Goal: Transaction & Acquisition: Download file/media

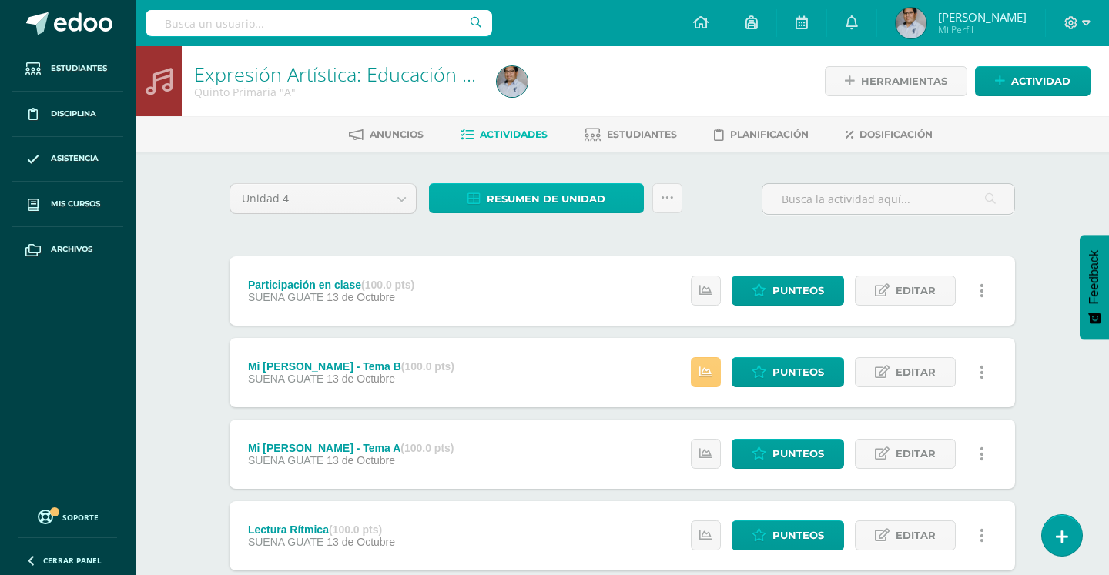
click at [567, 195] on span "Resumen de unidad" at bounding box center [546, 199] width 119 height 29
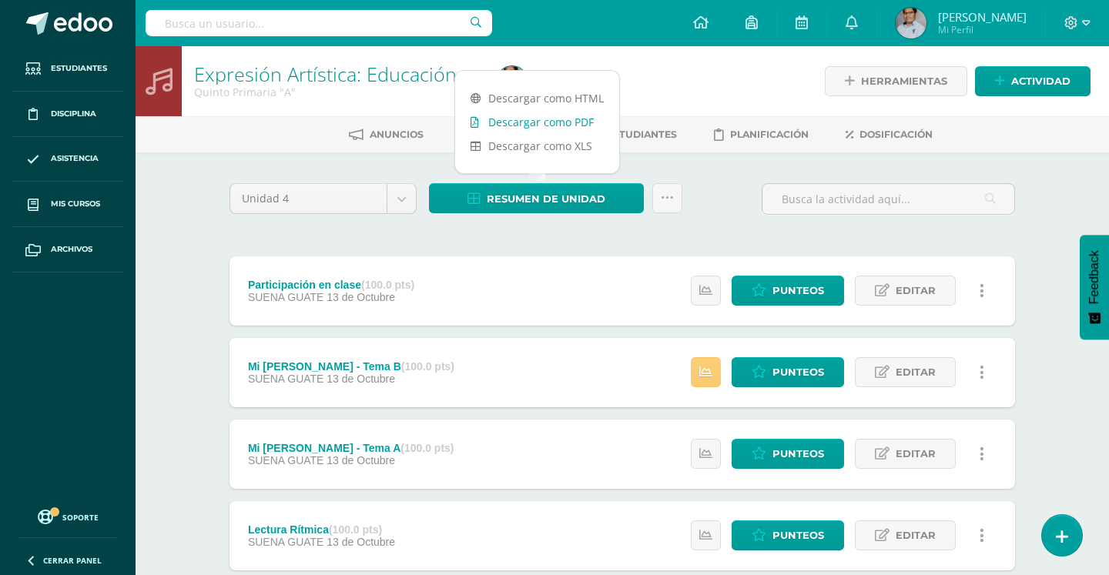
click at [558, 122] on link "Descargar como PDF" at bounding box center [537, 122] width 164 height 24
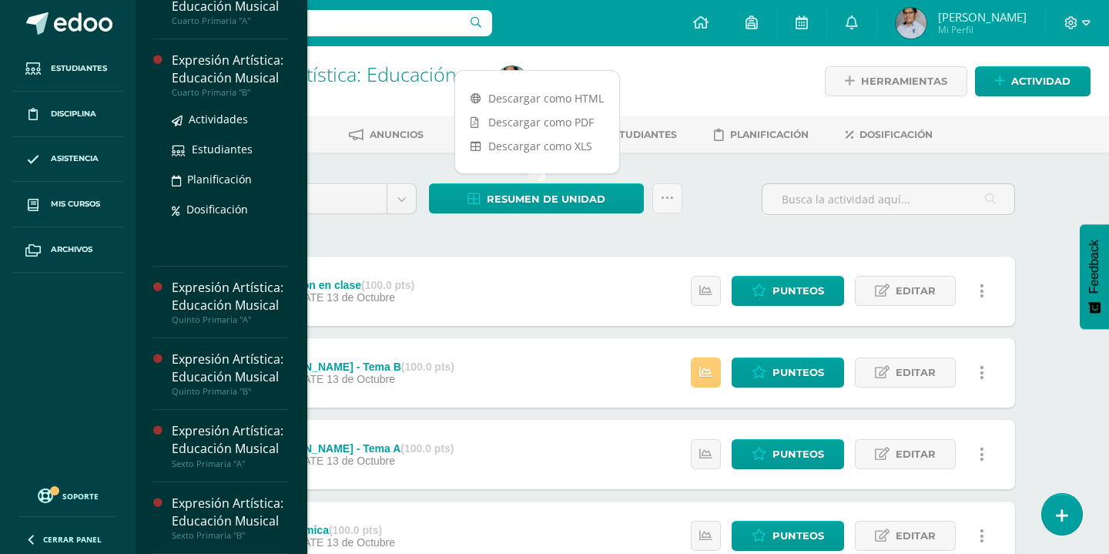
scroll to position [5, 0]
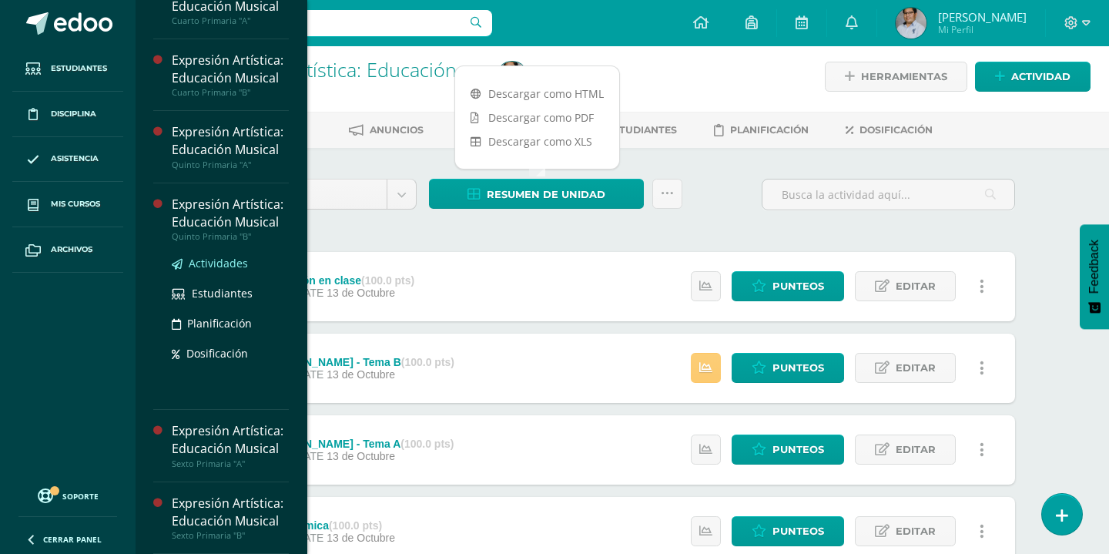
click at [216, 256] on span "Actividades" at bounding box center [218, 263] width 59 height 15
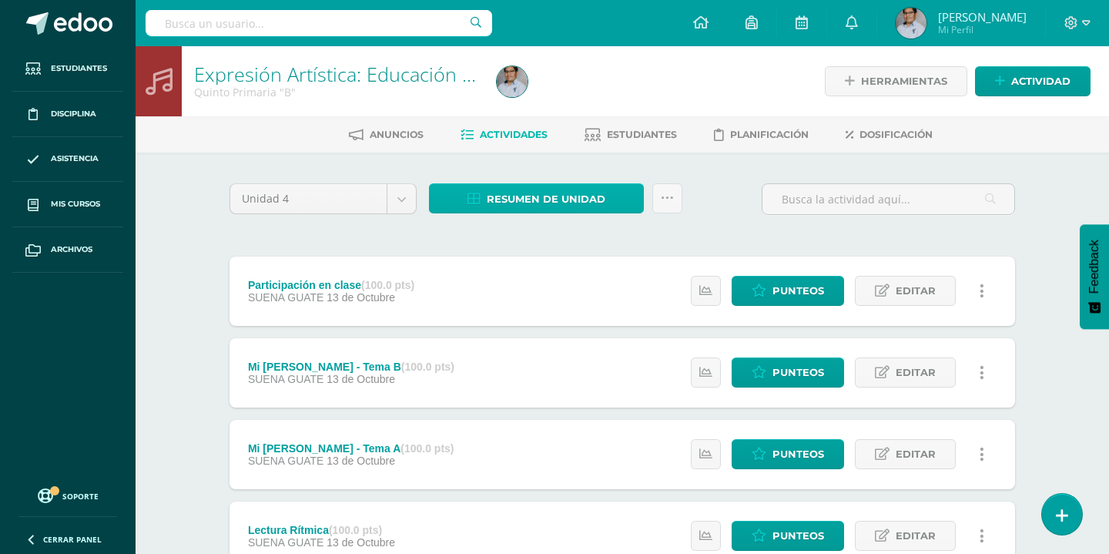
click at [498, 193] on span "Resumen de unidad" at bounding box center [546, 199] width 119 height 29
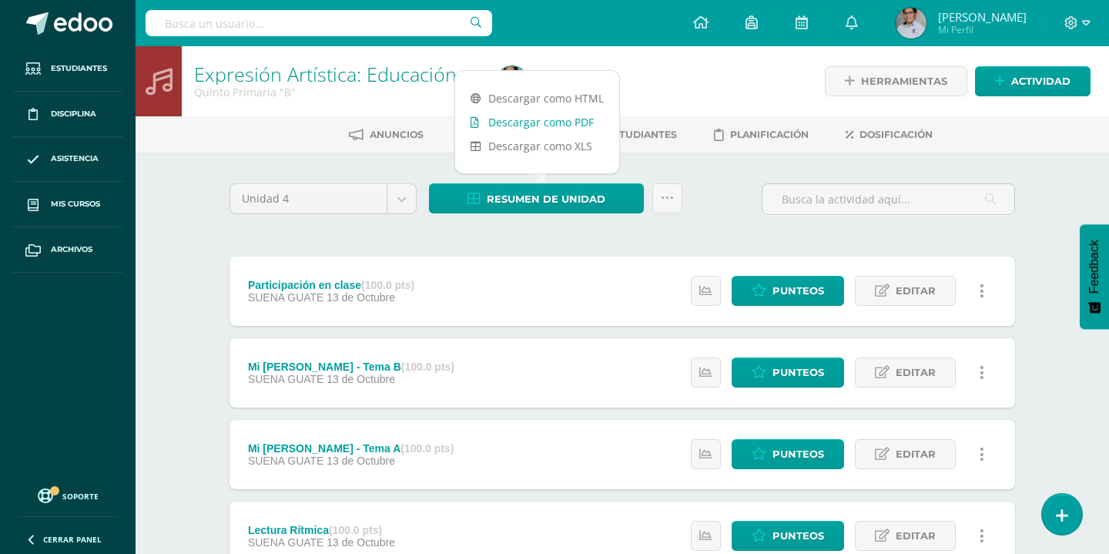
click at [521, 122] on link "Descargar como PDF" at bounding box center [537, 122] width 164 height 24
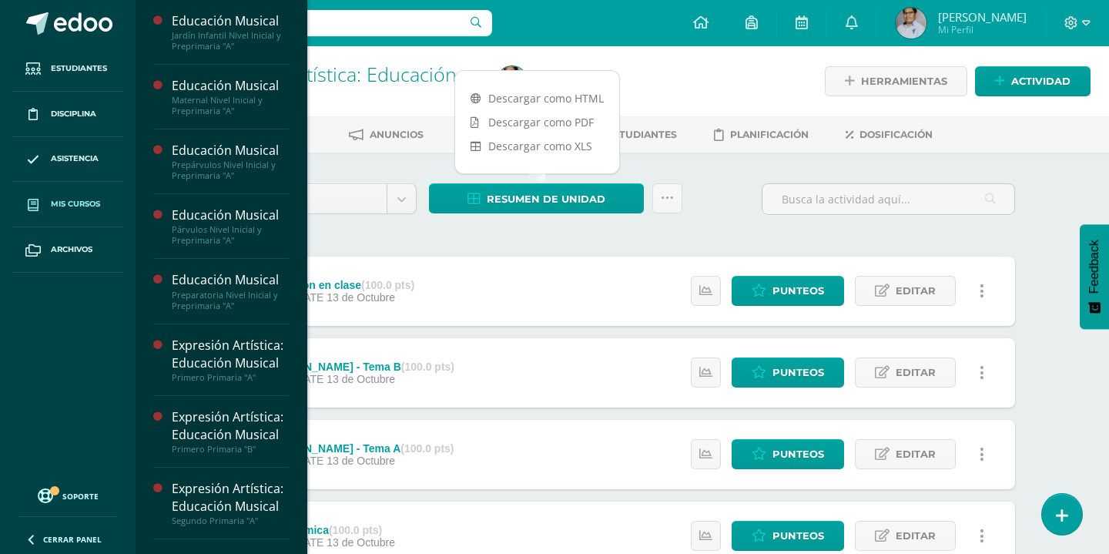
click at [69, 214] on link "Mis cursos" at bounding box center [67, 204] width 111 height 45
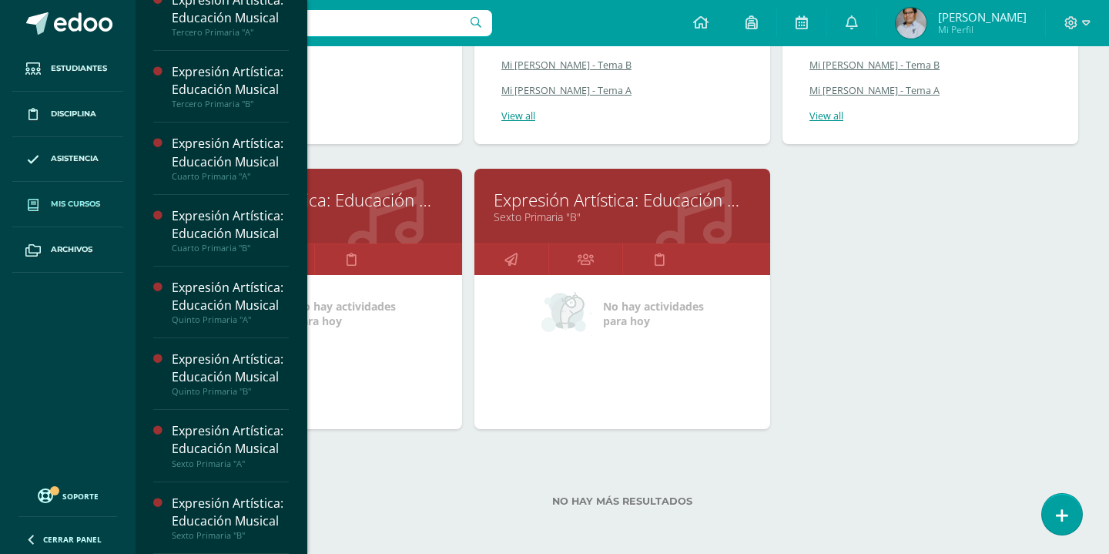
scroll to position [1542, 0]
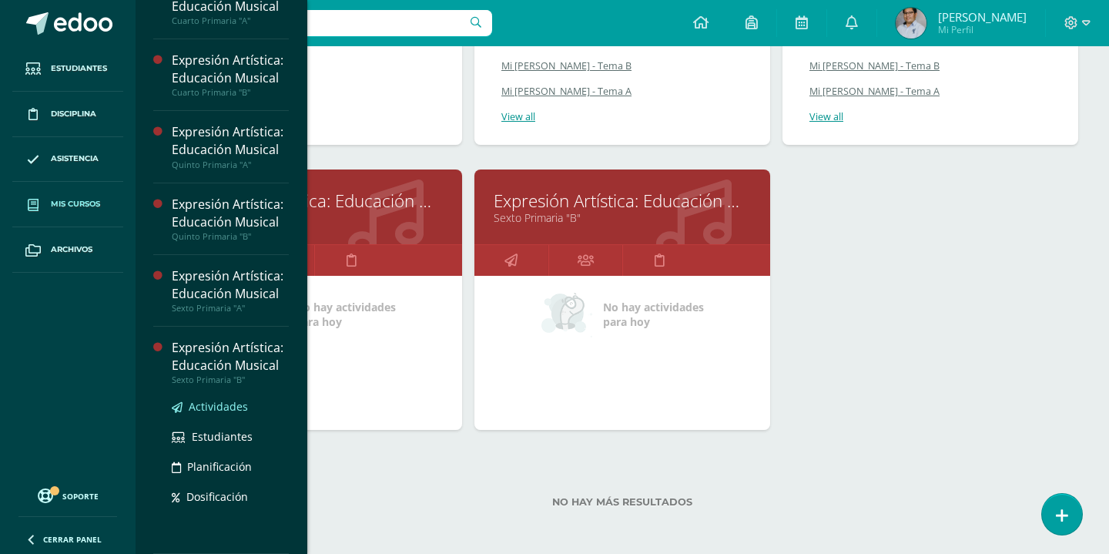
click at [213, 407] on span "Actividades" at bounding box center [218, 406] width 59 height 15
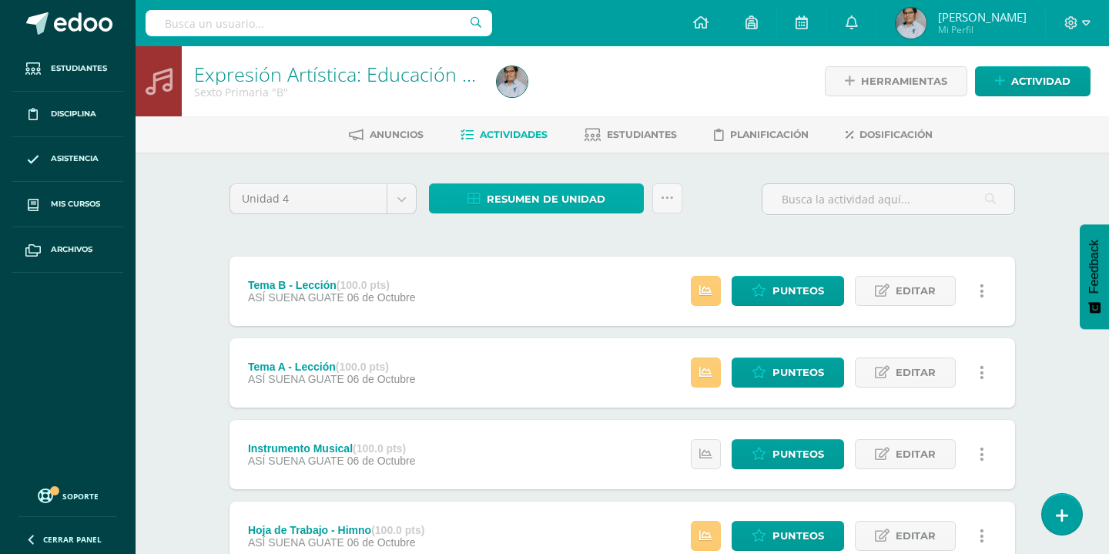
click at [529, 206] on span "Resumen de unidad" at bounding box center [546, 199] width 119 height 29
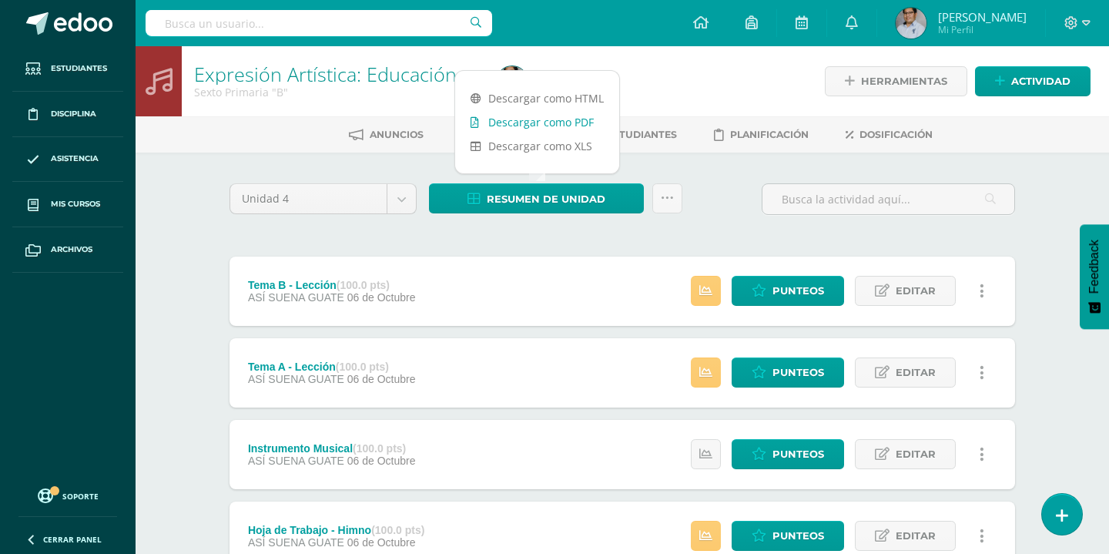
click at [521, 126] on link "Descargar como PDF" at bounding box center [537, 122] width 164 height 24
click at [212, 241] on div "Unidad 4 Unidad 1 Unidad 2 Unidad 3 Unidad 4 Resumen de unidad Subir actividade…" at bounding box center [622, 495] width 847 height 684
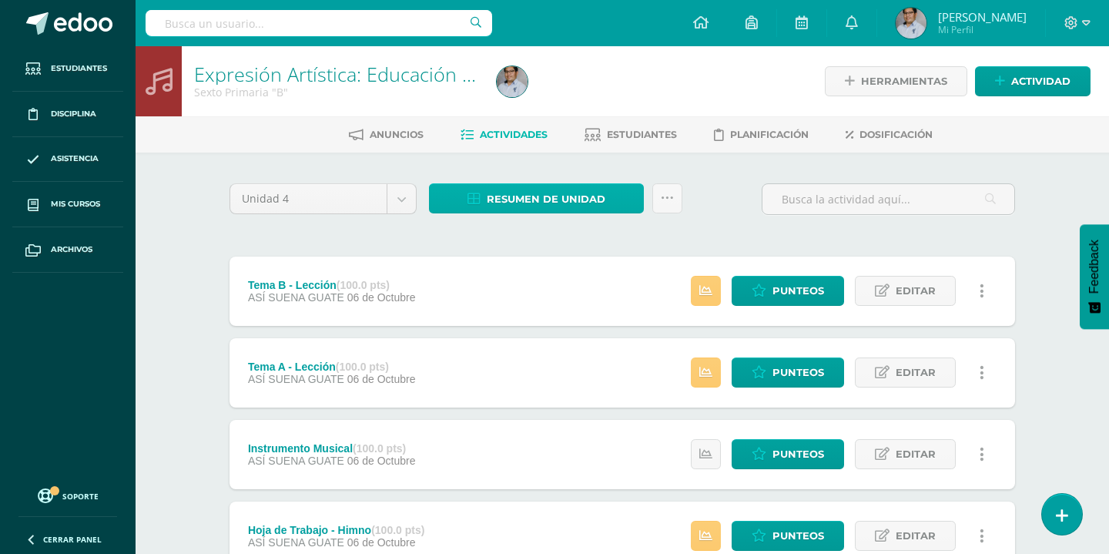
click at [508, 200] on span "Resumen de unidad" at bounding box center [546, 199] width 119 height 29
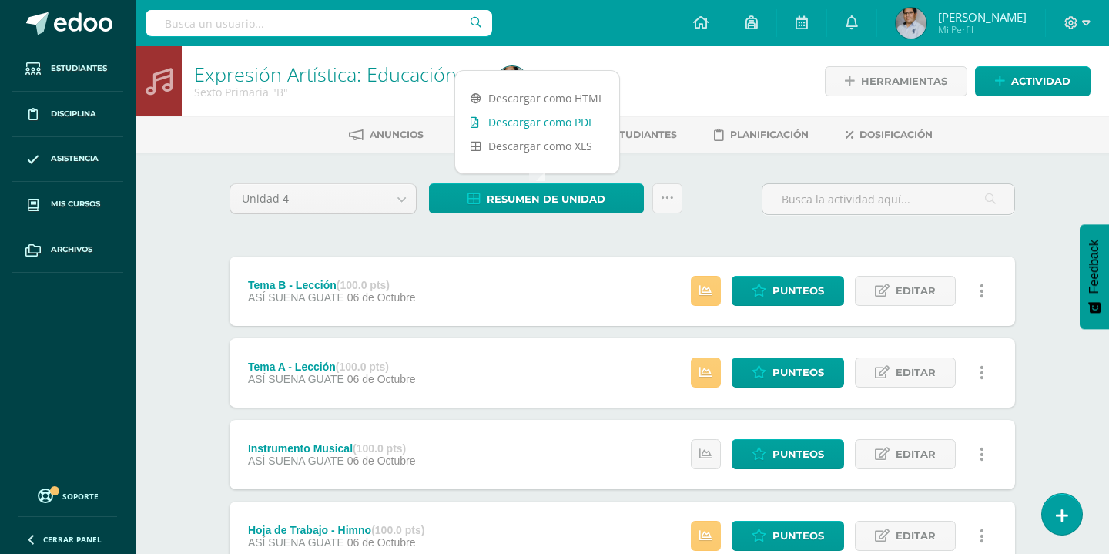
click at [526, 123] on link "Descargar como PDF" at bounding box center [537, 122] width 164 height 24
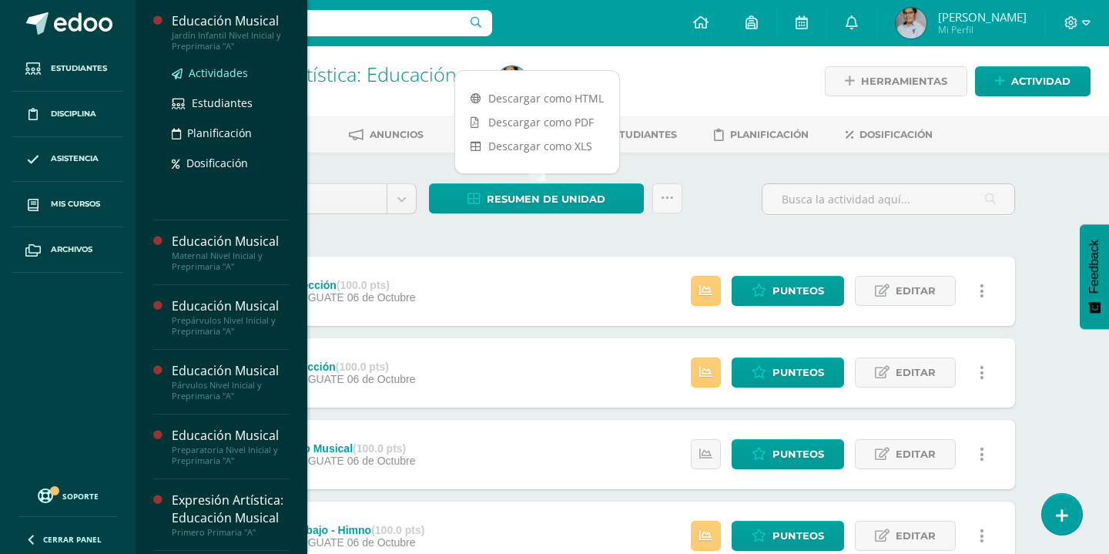
click at [222, 75] on span "Actividades" at bounding box center [218, 72] width 59 height 15
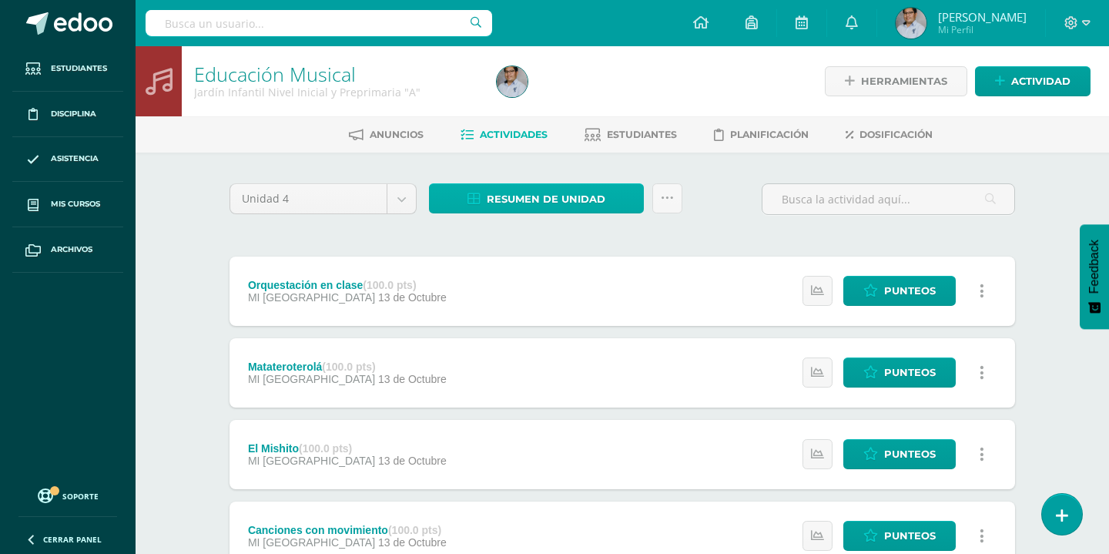
click at [568, 203] on span "Resumen de unidad" at bounding box center [546, 199] width 119 height 29
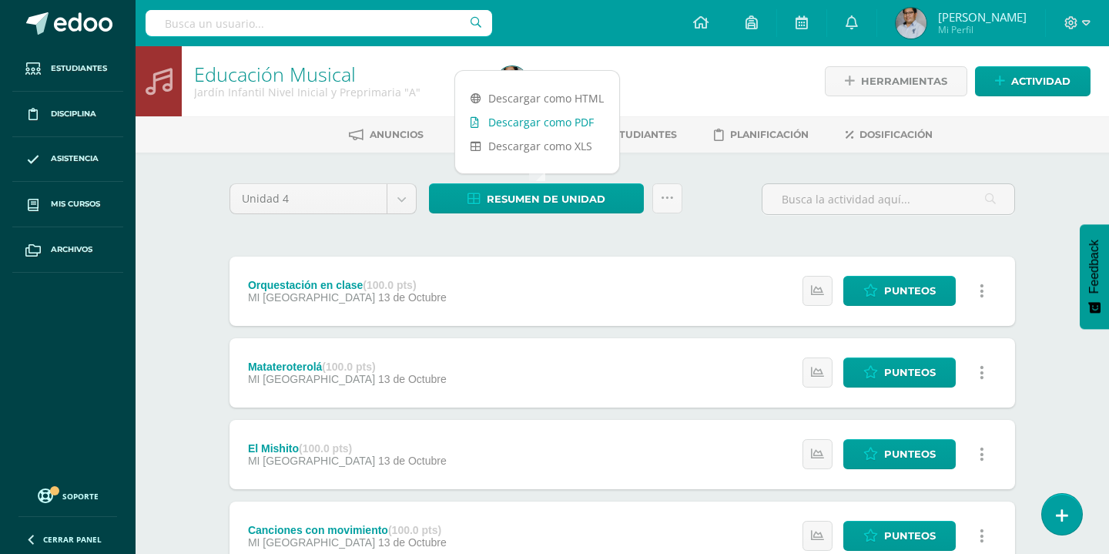
click at [562, 126] on link "Descargar como PDF" at bounding box center [537, 122] width 164 height 24
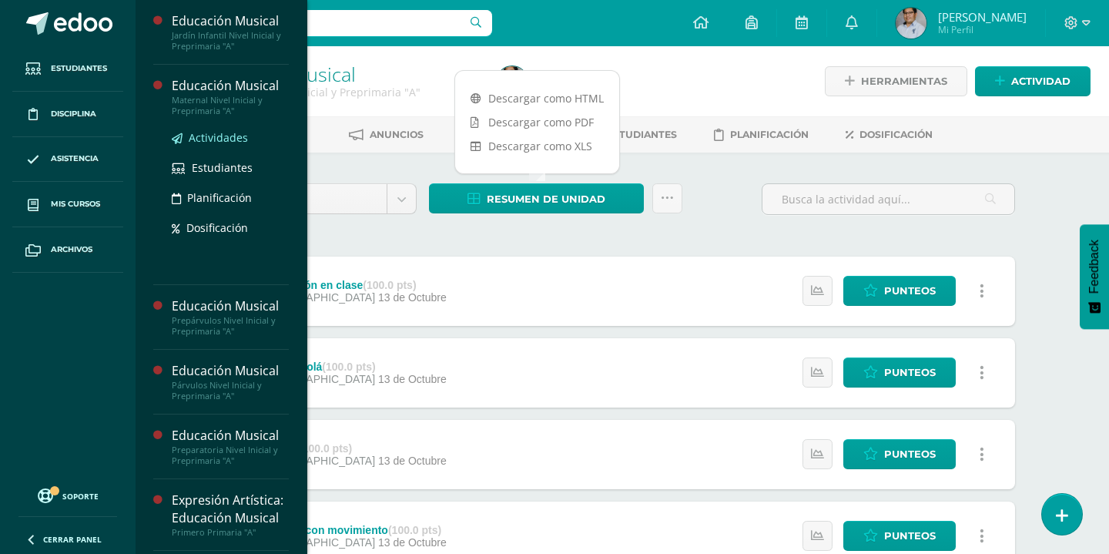
click at [227, 144] on span "Actividades" at bounding box center [218, 137] width 59 height 15
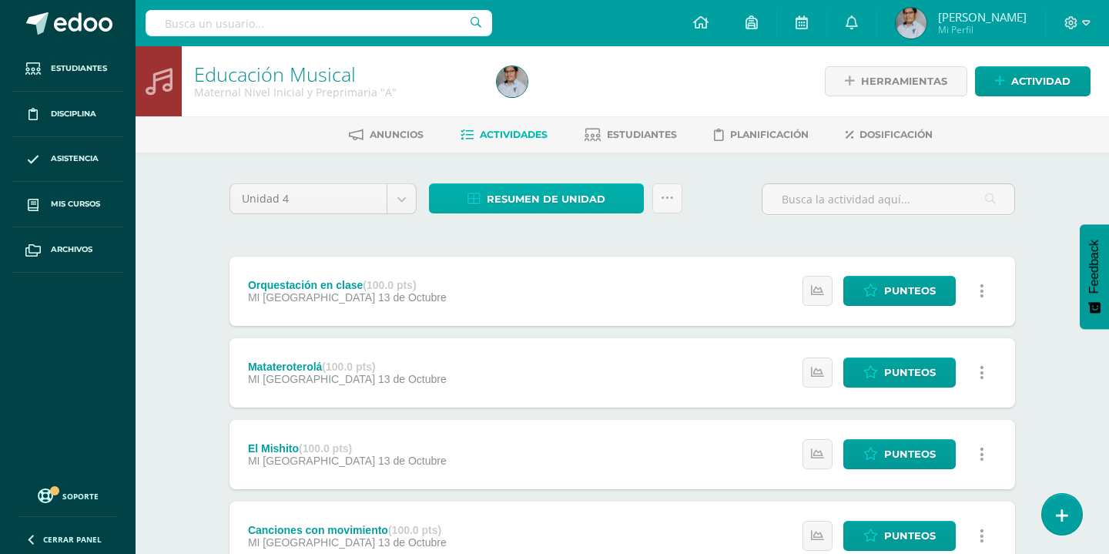
click at [529, 201] on span "Resumen de unidad" at bounding box center [546, 199] width 119 height 29
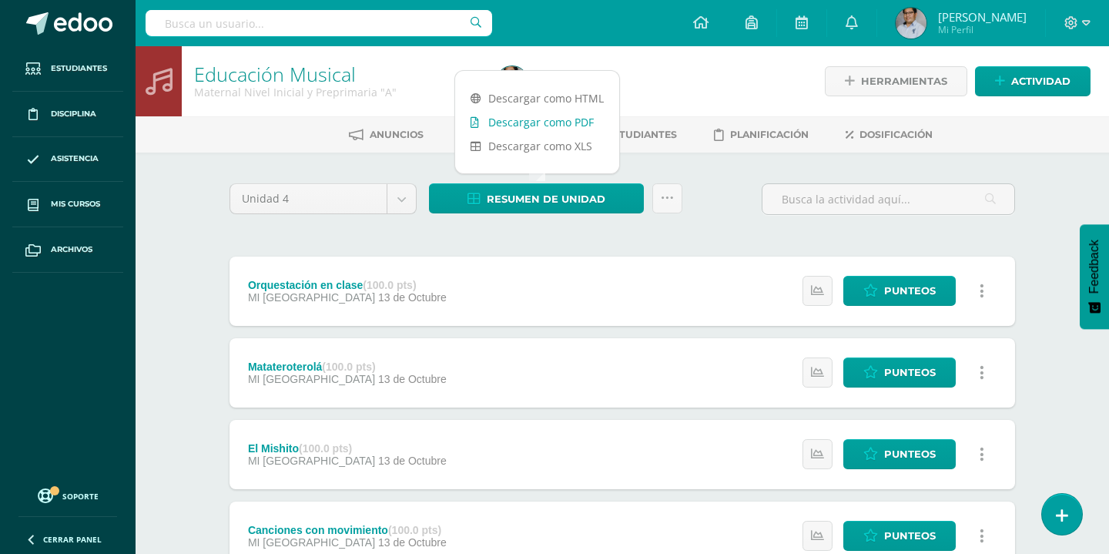
click at [546, 120] on link "Descargar como PDF" at bounding box center [537, 122] width 164 height 24
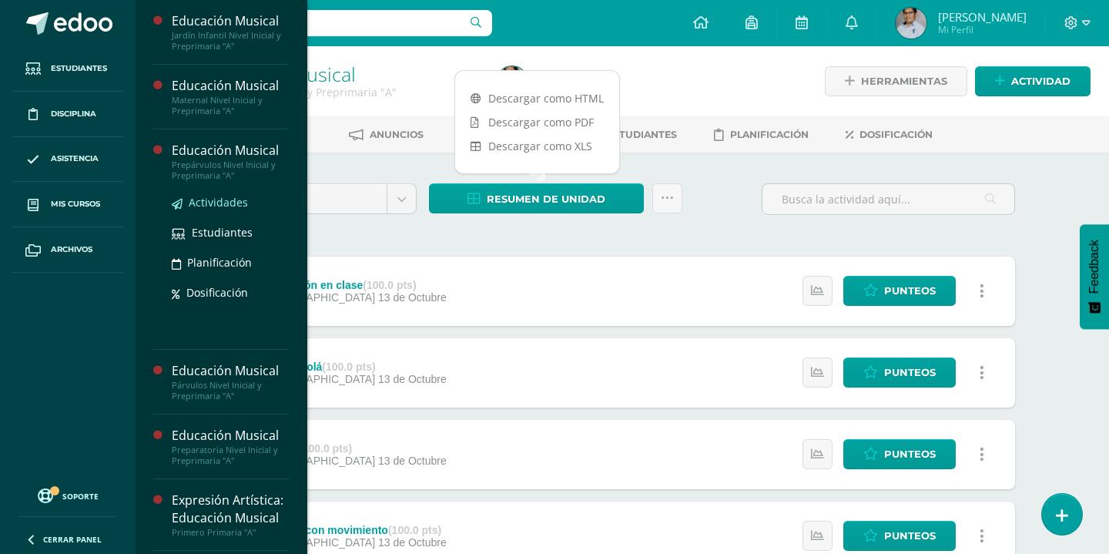
click at [216, 206] on span "Actividades" at bounding box center [218, 202] width 59 height 15
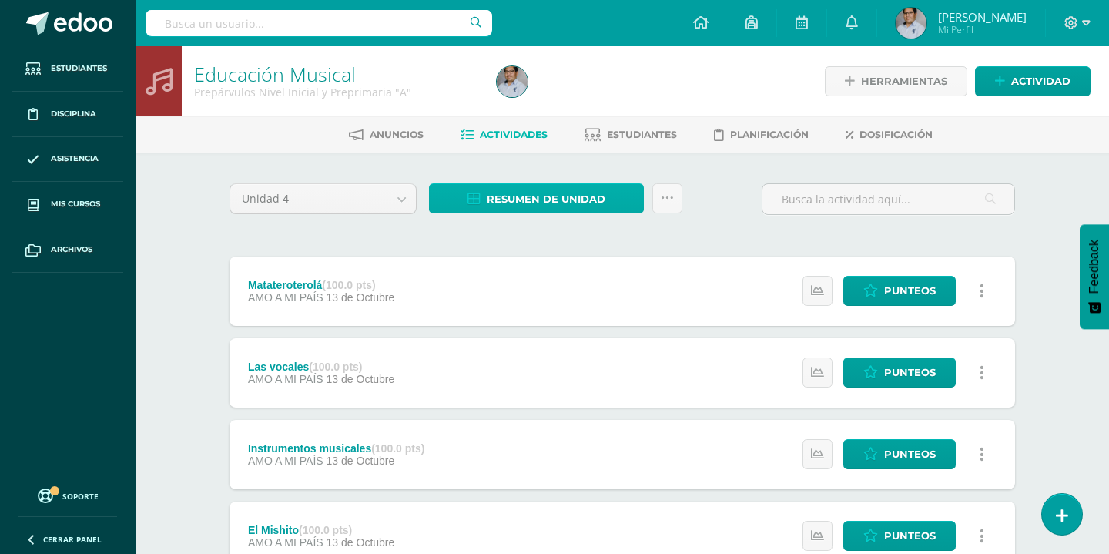
click at [568, 197] on span "Resumen de unidad" at bounding box center [546, 199] width 119 height 29
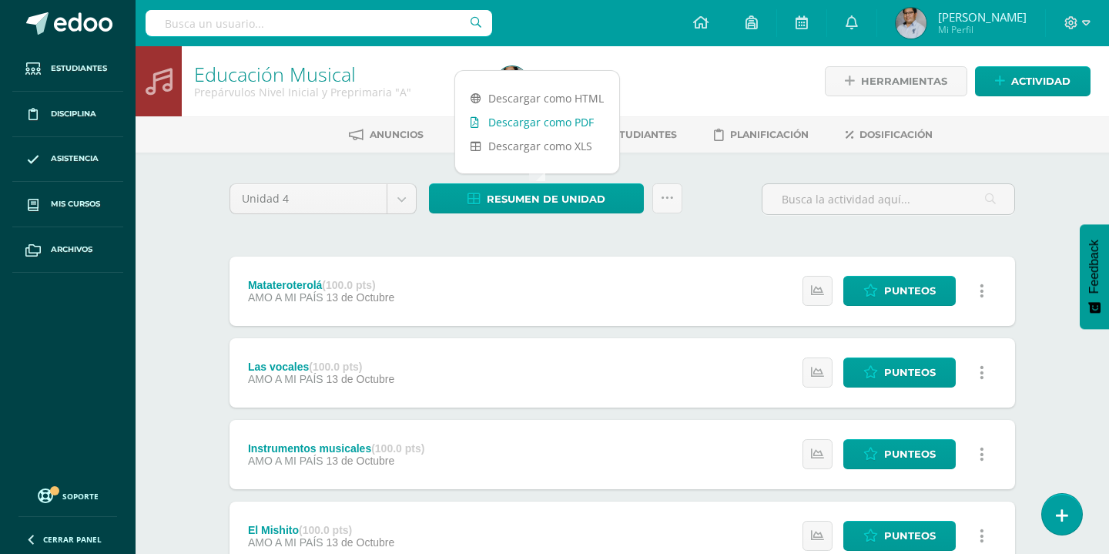
click at [553, 116] on link "Descargar como PDF" at bounding box center [537, 122] width 164 height 24
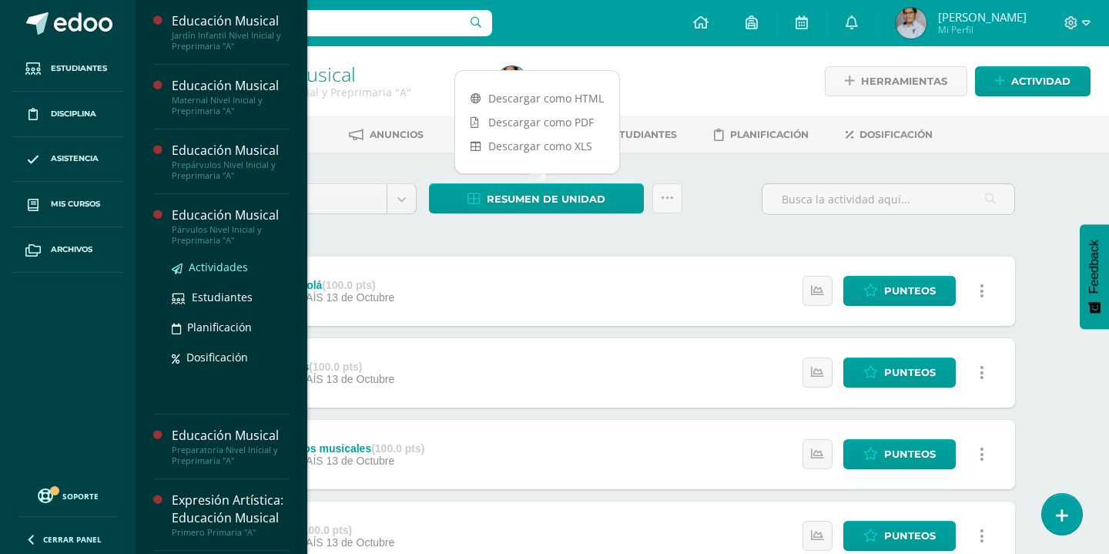
click at [206, 267] on span "Actividades" at bounding box center [218, 267] width 59 height 15
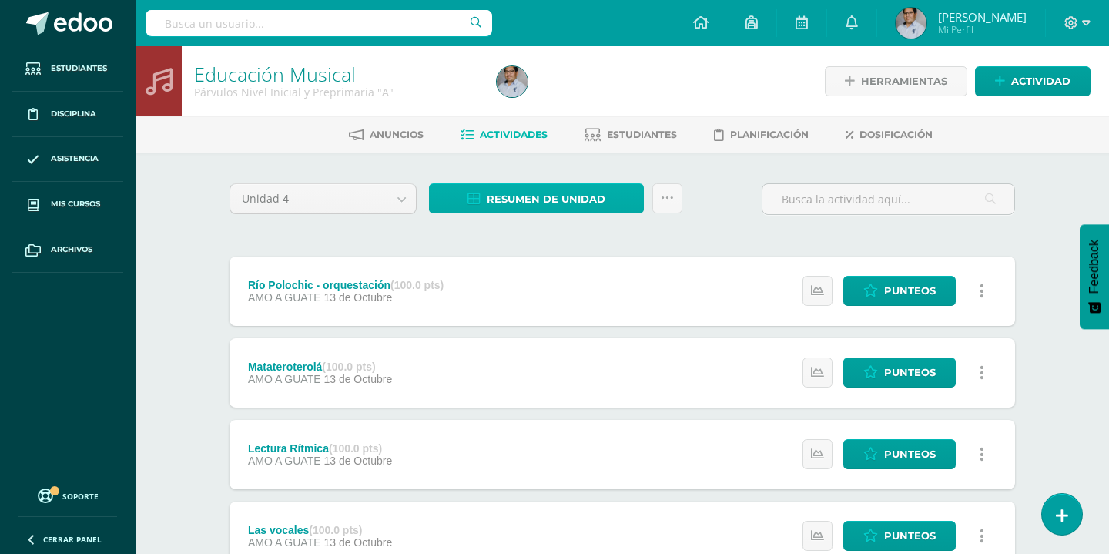
click at [516, 189] on span "Resumen de unidad" at bounding box center [546, 199] width 119 height 29
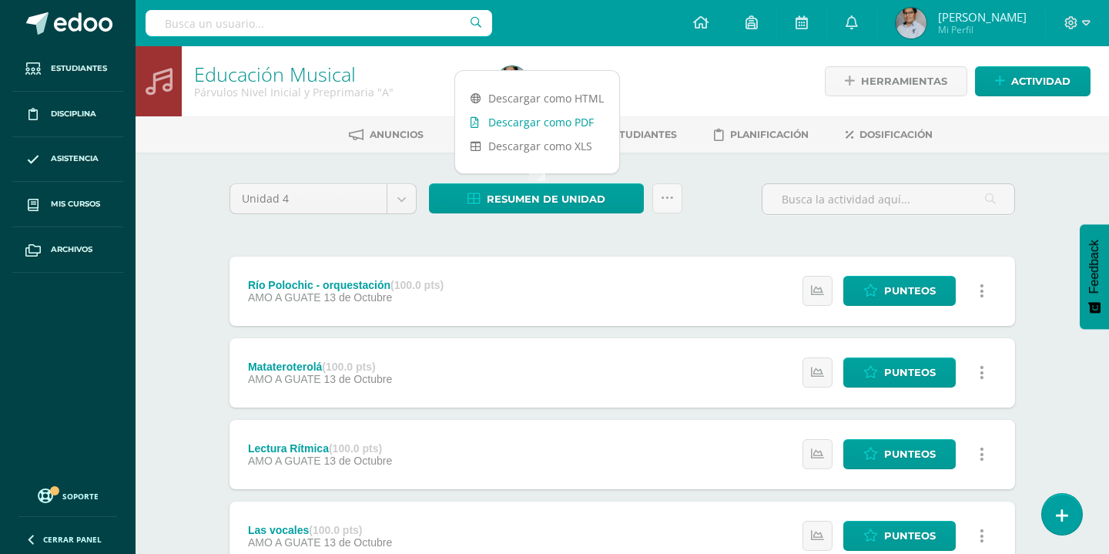
click at [511, 117] on link "Descargar como PDF" at bounding box center [537, 122] width 164 height 24
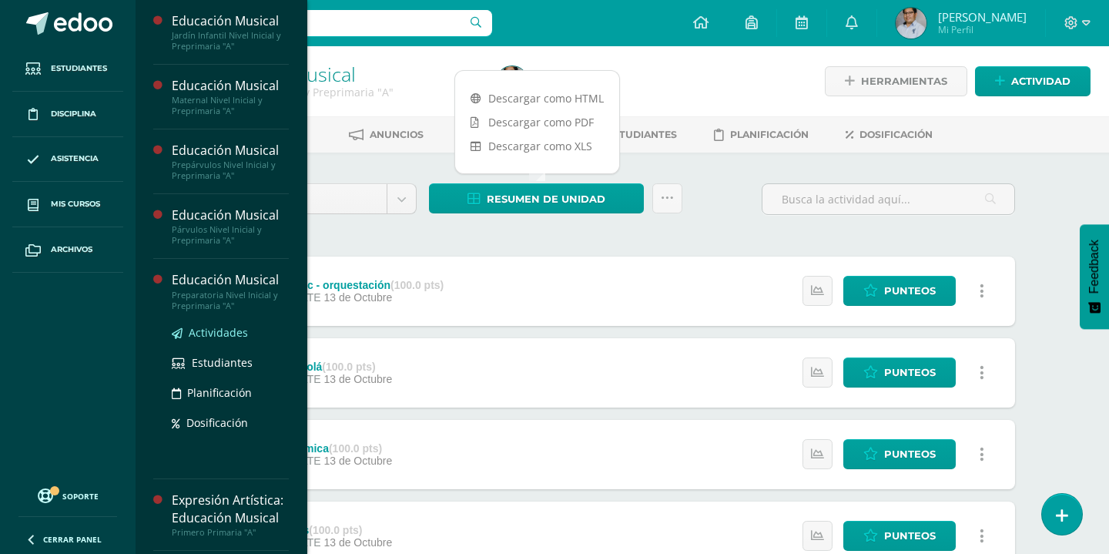
click at [208, 336] on span "Actividades" at bounding box center [218, 332] width 59 height 15
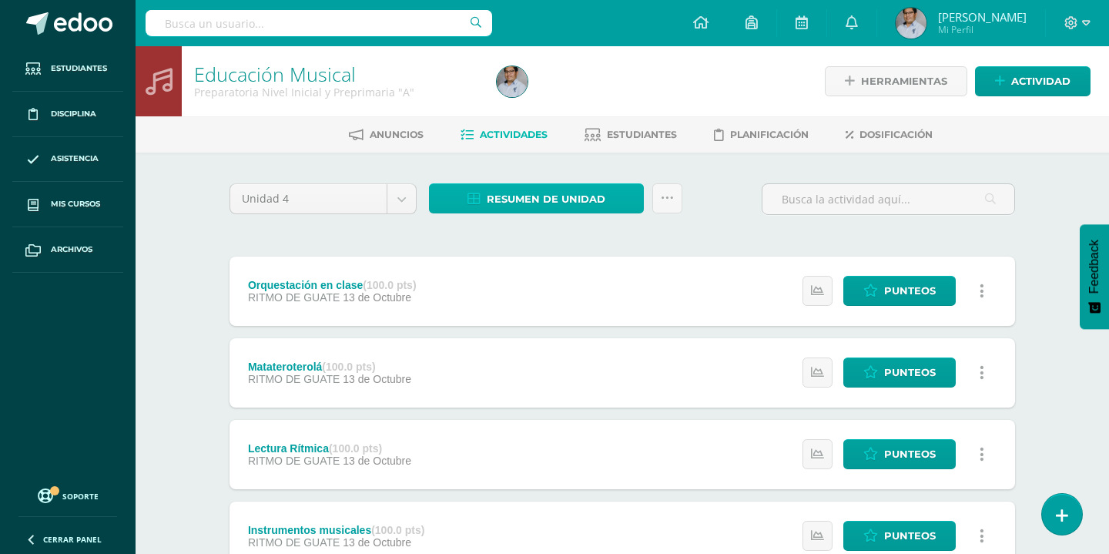
click at [538, 205] on span "Resumen de unidad" at bounding box center [546, 199] width 119 height 29
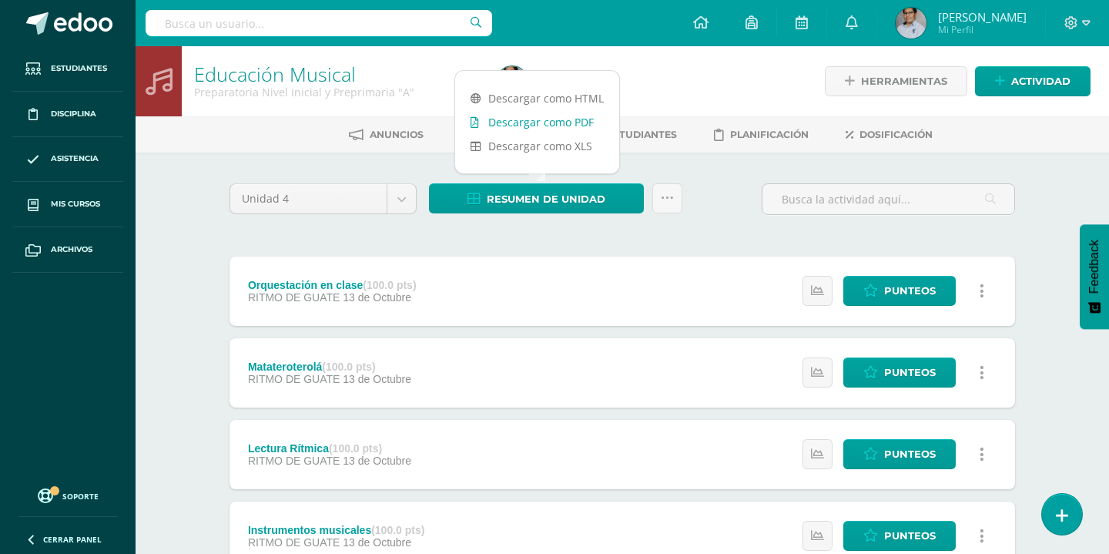
click at [532, 122] on link "Descargar como PDF" at bounding box center [537, 122] width 164 height 24
